Goal: Task Accomplishment & Management: Use online tool/utility

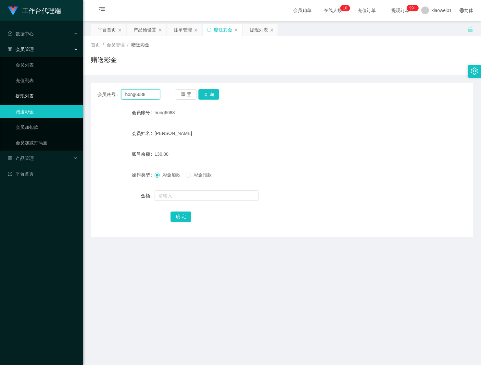
drag, startPoint x: 153, startPoint y: 95, endPoint x: 93, endPoint y: 98, distance: 60.1
click at [10, 97] on section "工作台代理端 数据中心 会员管理 会员列表 充值列表 提现列表 赠送彩金 会员加扣款 会员加减打码量 产品管理 开奖记录 注单管理 产品列表 即时注单 产品预…" at bounding box center [240, 190] width 481 height 381
paste input "KAHSIM"
type input "KAHSIM"
click at [205, 98] on button "查 询" at bounding box center [208, 94] width 21 height 10
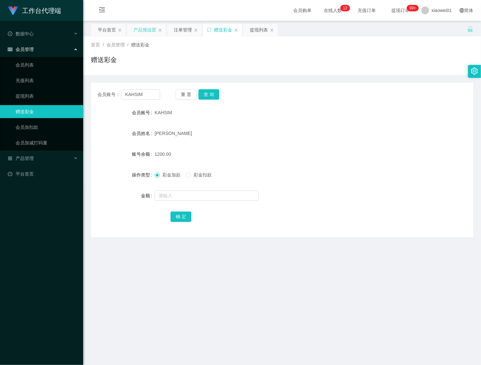
click at [141, 31] on div "产品预设置" at bounding box center [144, 30] width 23 height 12
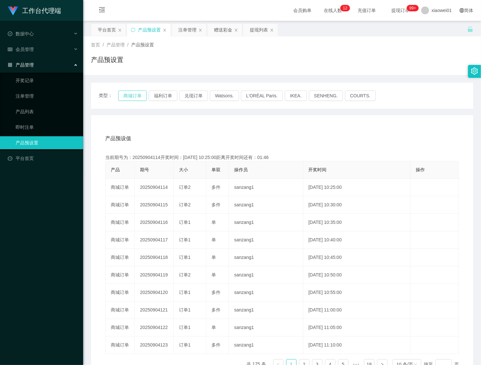
click at [135, 98] on button "商城订单" at bounding box center [132, 96] width 29 height 10
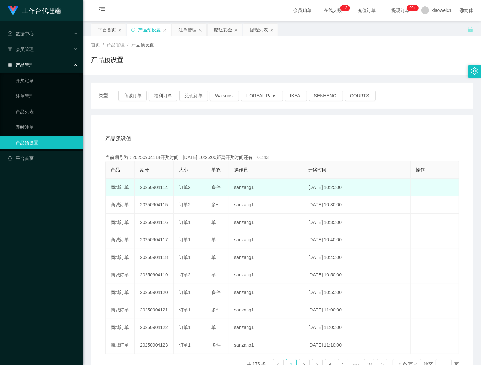
click at [150, 183] on td "20250904114" at bounding box center [154, 188] width 39 height 18
click at [152, 187] on td "20250904114" at bounding box center [154, 188] width 39 height 18
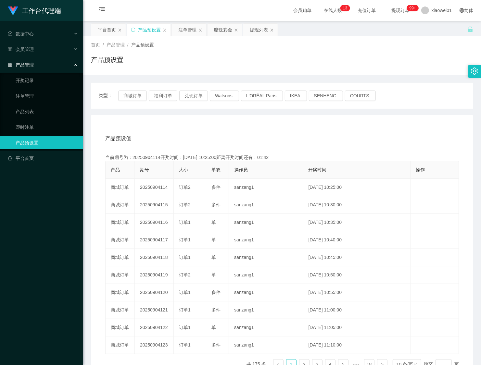
copy td "20250904114"
click at [189, 33] on div "注单管理" at bounding box center [187, 30] width 18 height 12
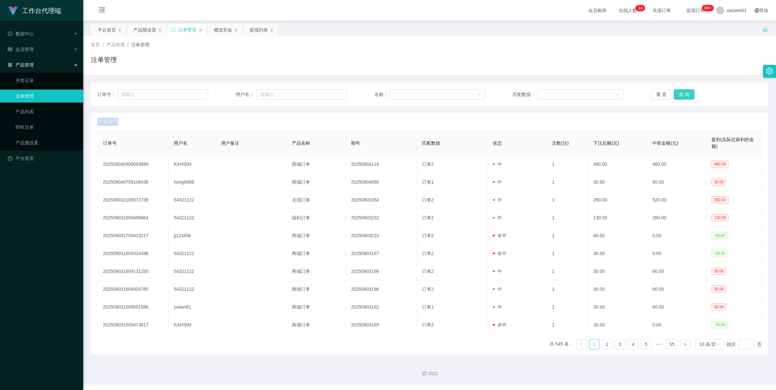
click at [481, 93] on button "查 询" at bounding box center [684, 94] width 21 height 10
click at [481, 93] on button "查 询" at bounding box center [688, 94] width 28 height 10
click at [481, 93] on button "查 询" at bounding box center [684, 94] width 21 height 10
